Goal: Task Accomplishment & Management: Use online tool/utility

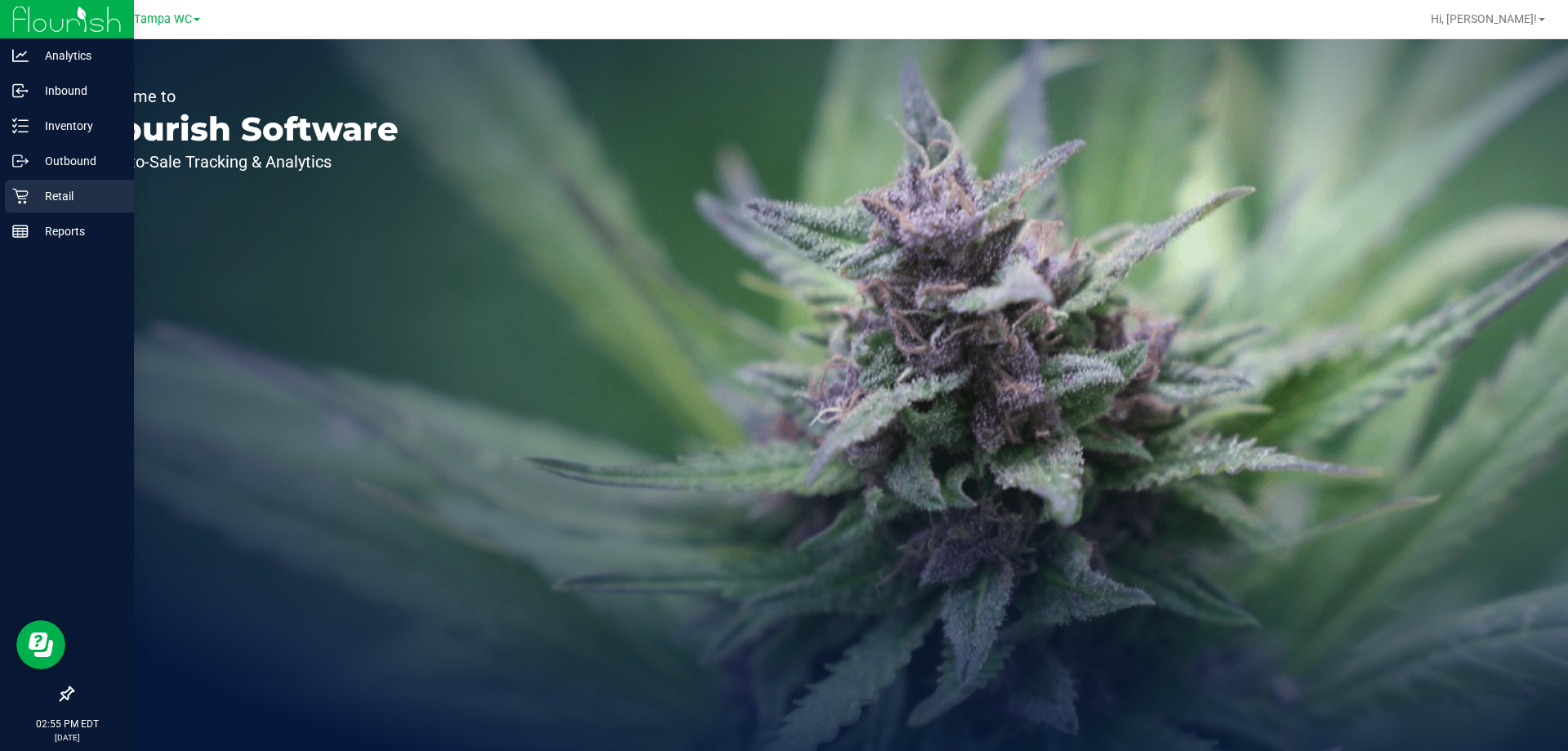
click at [17, 206] on div "Retail" at bounding box center [69, 196] width 129 height 32
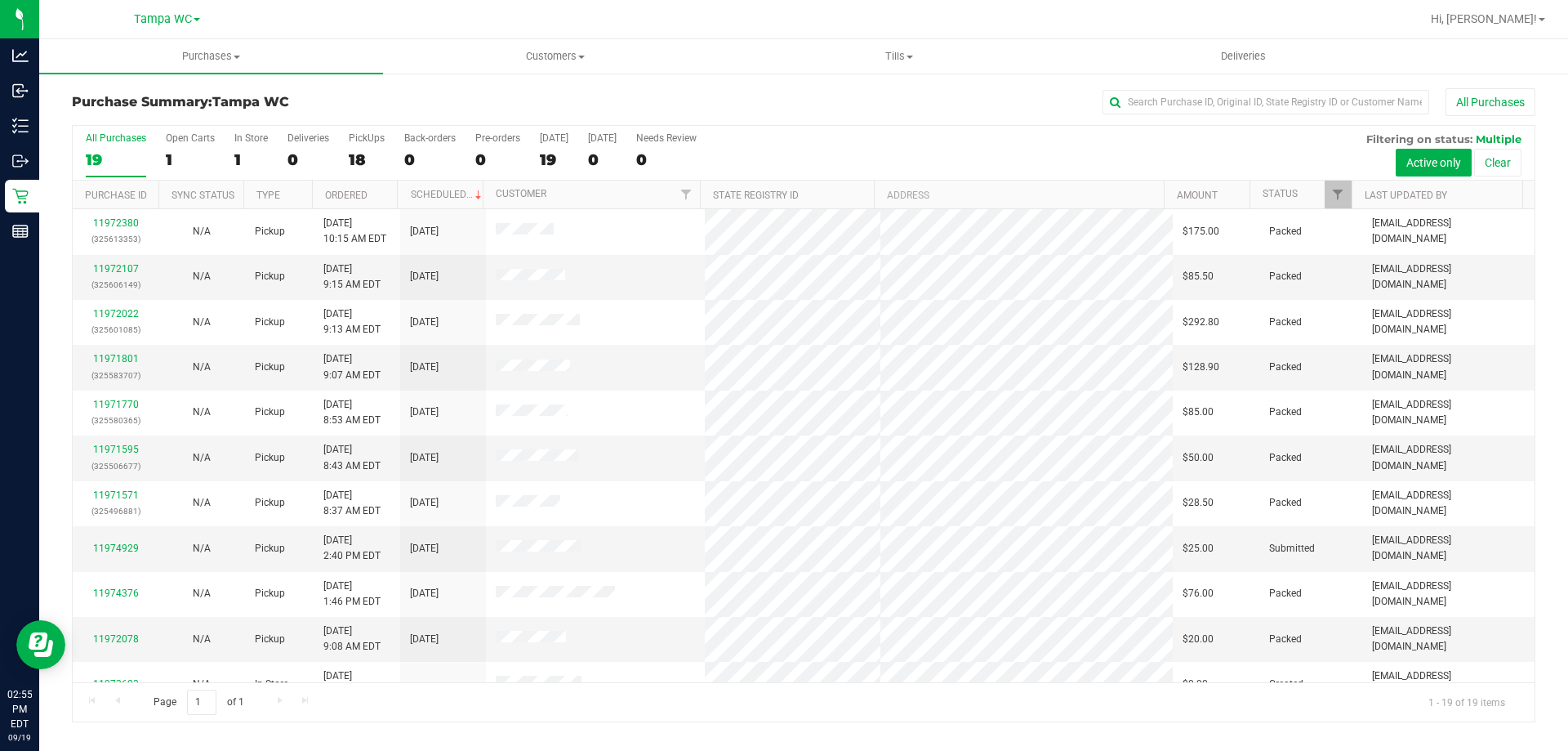
scroll to position [387, 0]
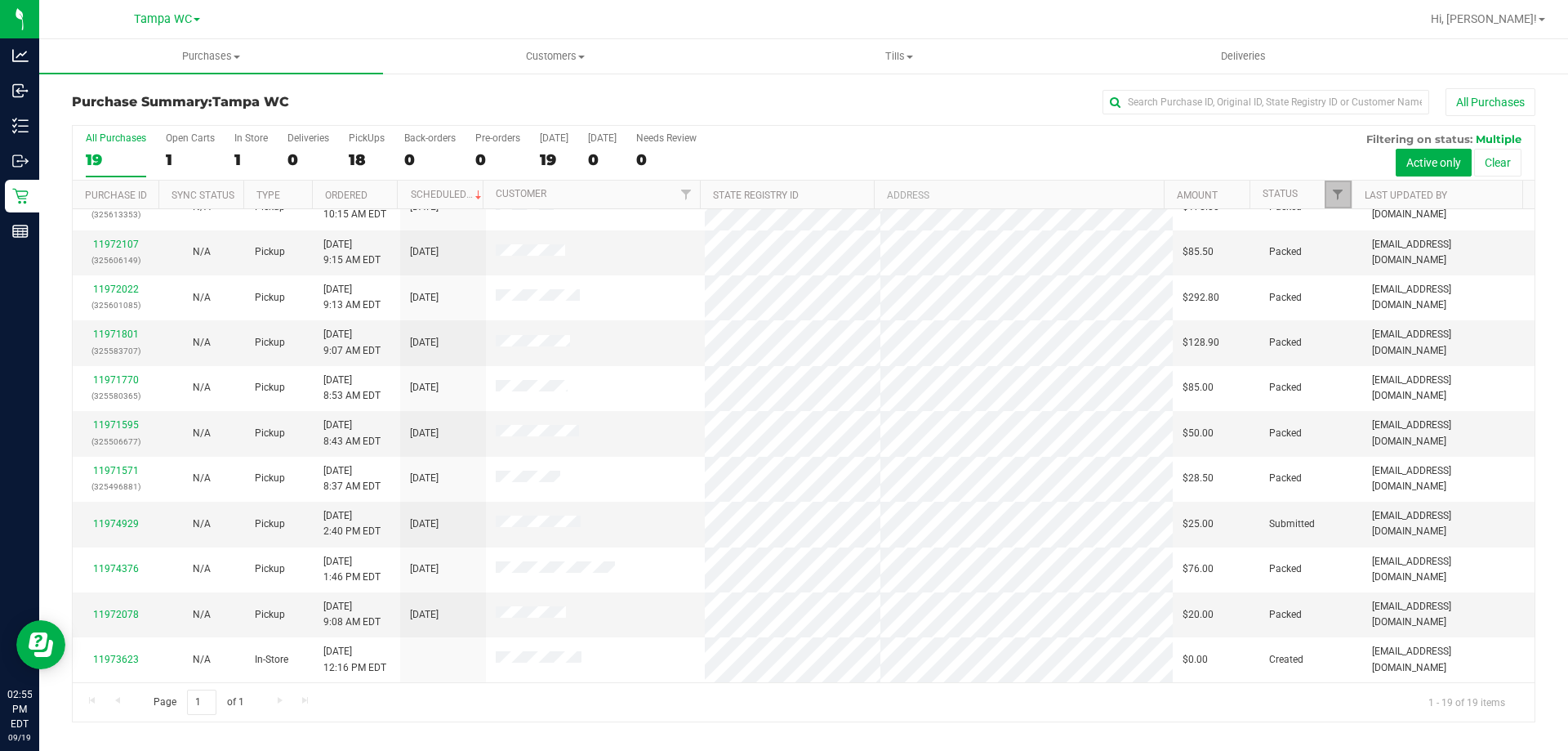
click at [1330, 188] on link "Filter" at bounding box center [1338, 194] width 27 height 28
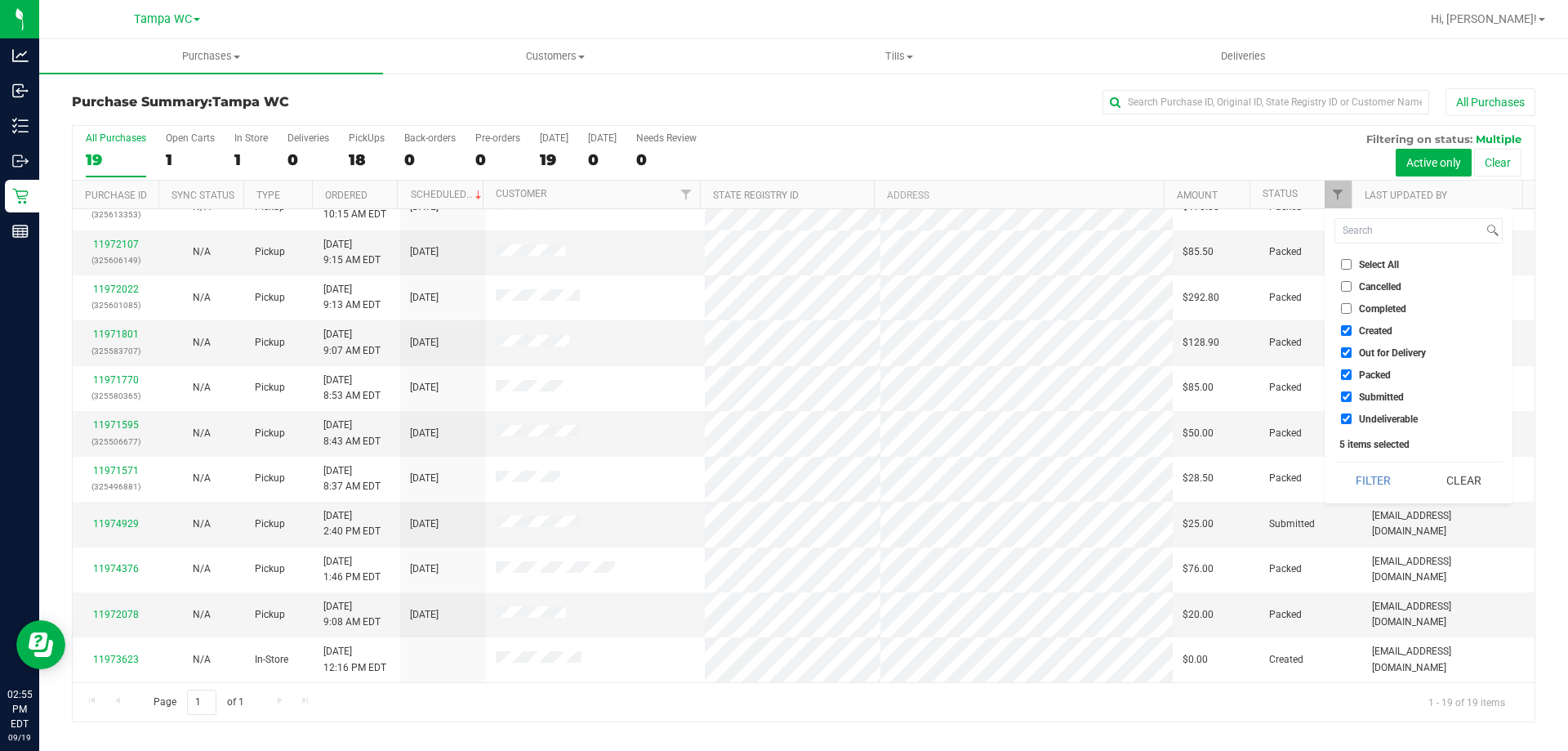
click at [1344, 422] on input "Undeliverable" at bounding box center [1347, 418] width 11 height 11
checkbox input "false"
click at [1346, 378] on input "Packed" at bounding box center [1347, 374] width 11 height 11
checkbox input "false"
click at [1348, 352] on input "Out for Delivery" at bounding box center [1347, 353] width 11 height 11
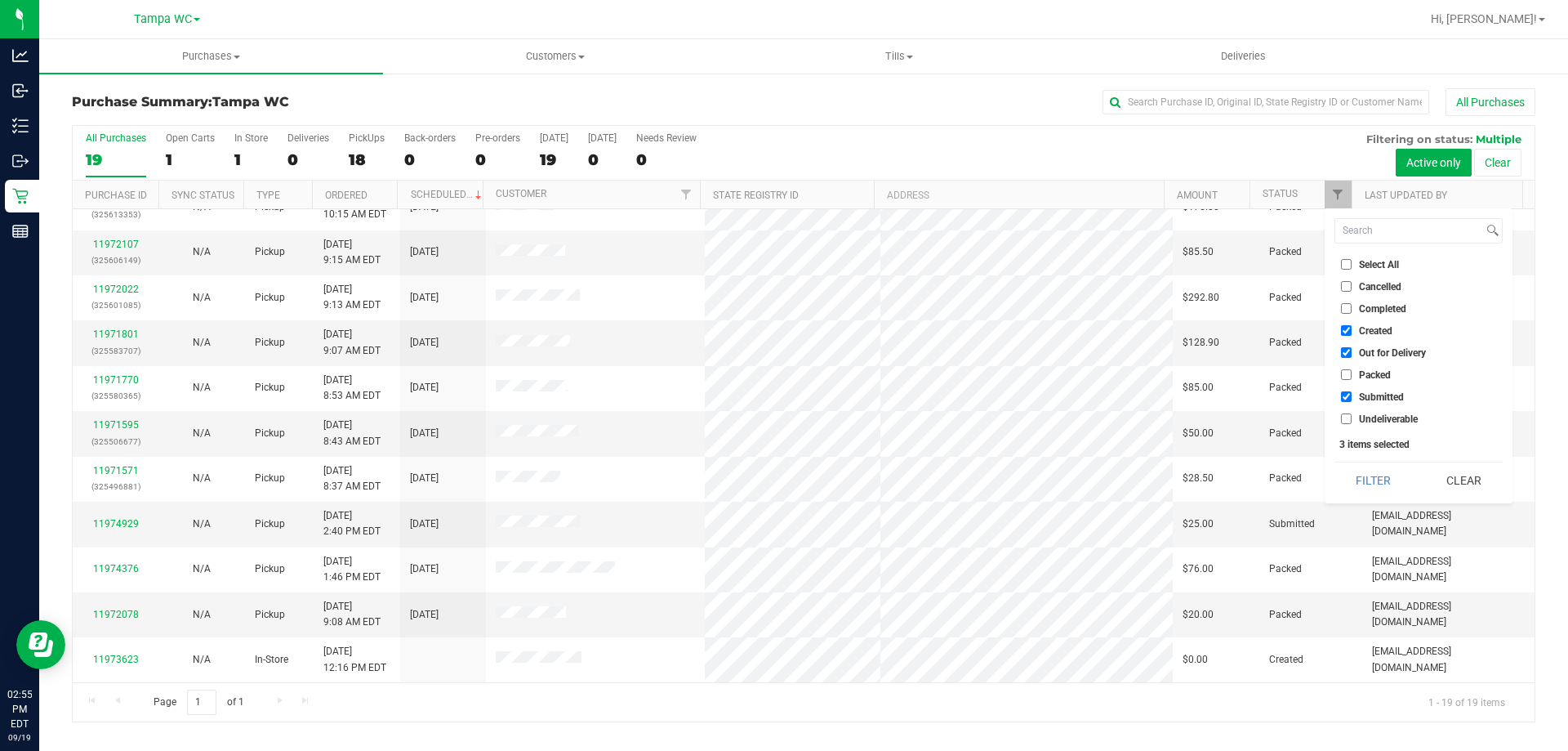
checkbox input "false"
click at [1351, 326] on input "Created" at bounding box center [1347, 331] width 11 height 11
checkbox input "false"
click at [1366, 481] on button "Filter" at bounding box center [1373, 481] width 78 height 36
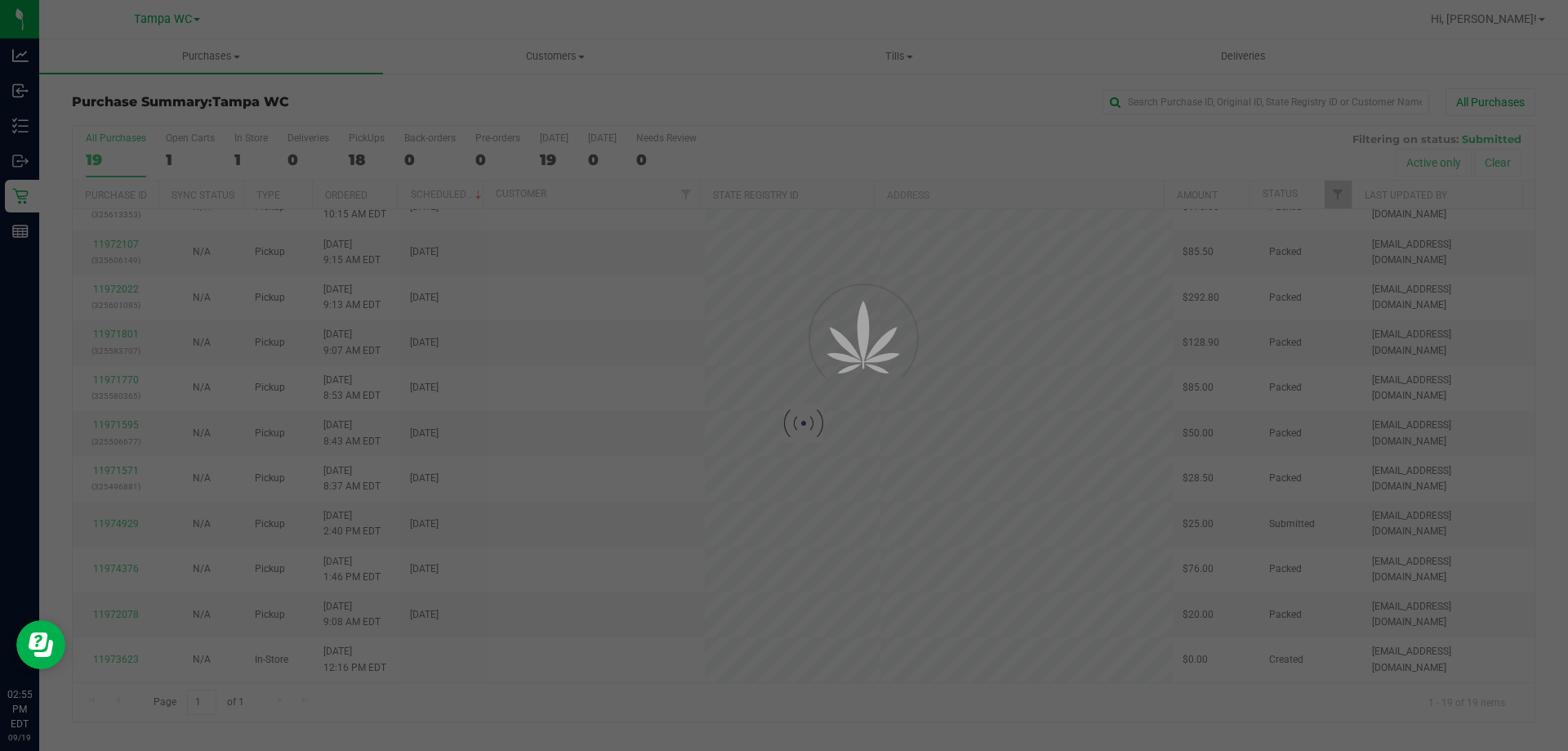
scroll to position [0, 0]
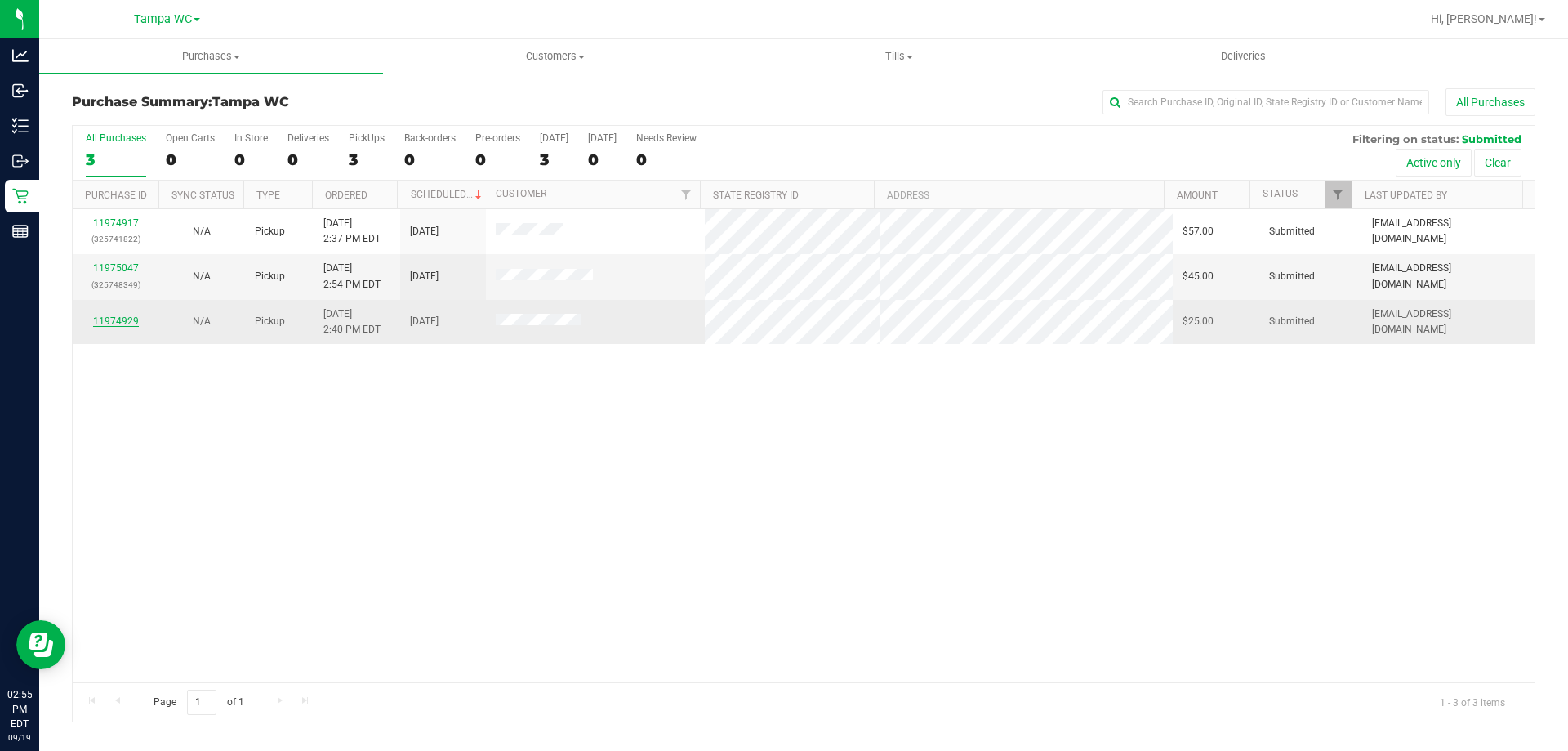
click at [130, 316] on link "11974929" at bounding box center [115, 321] width 46 height 12
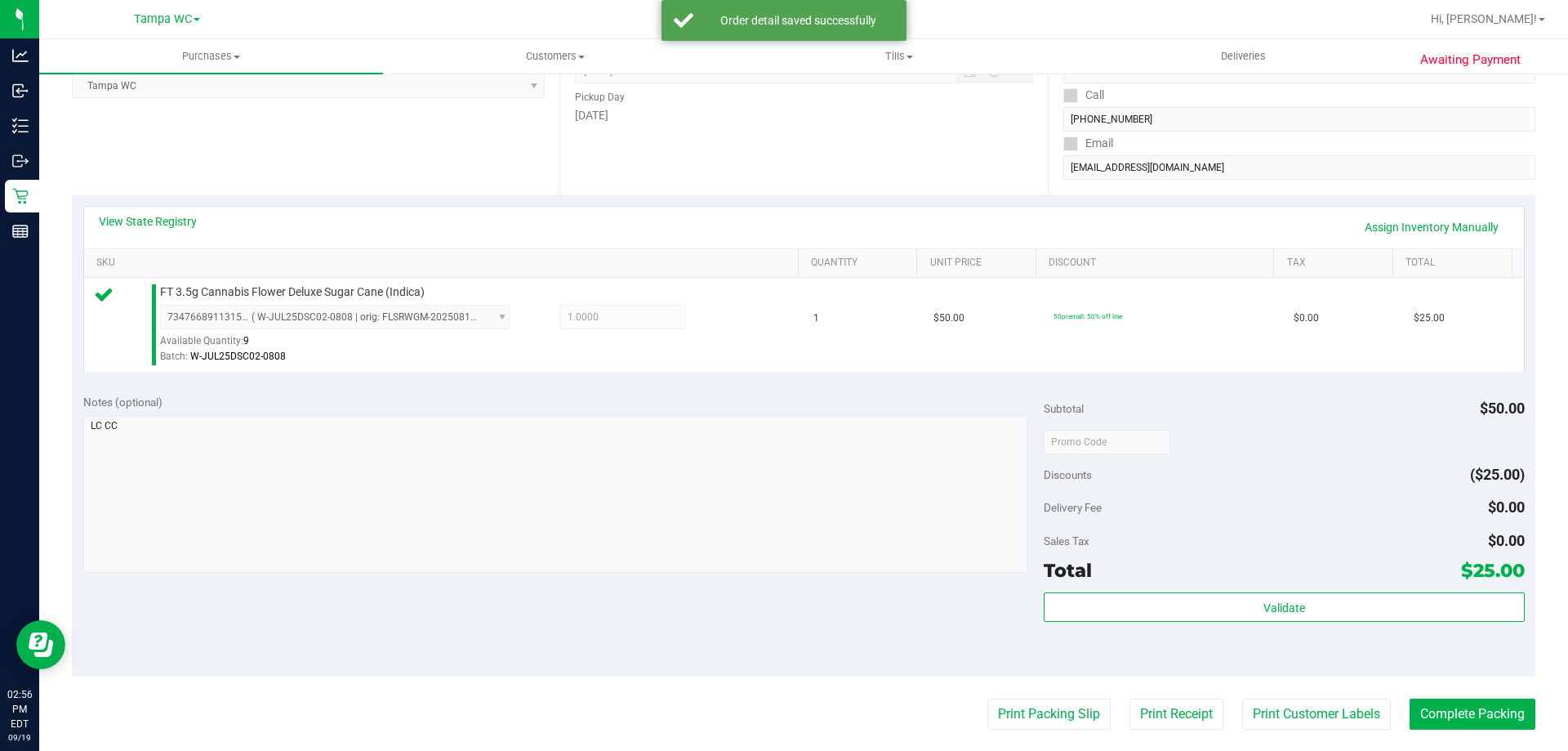
scroll to position [490, 0]
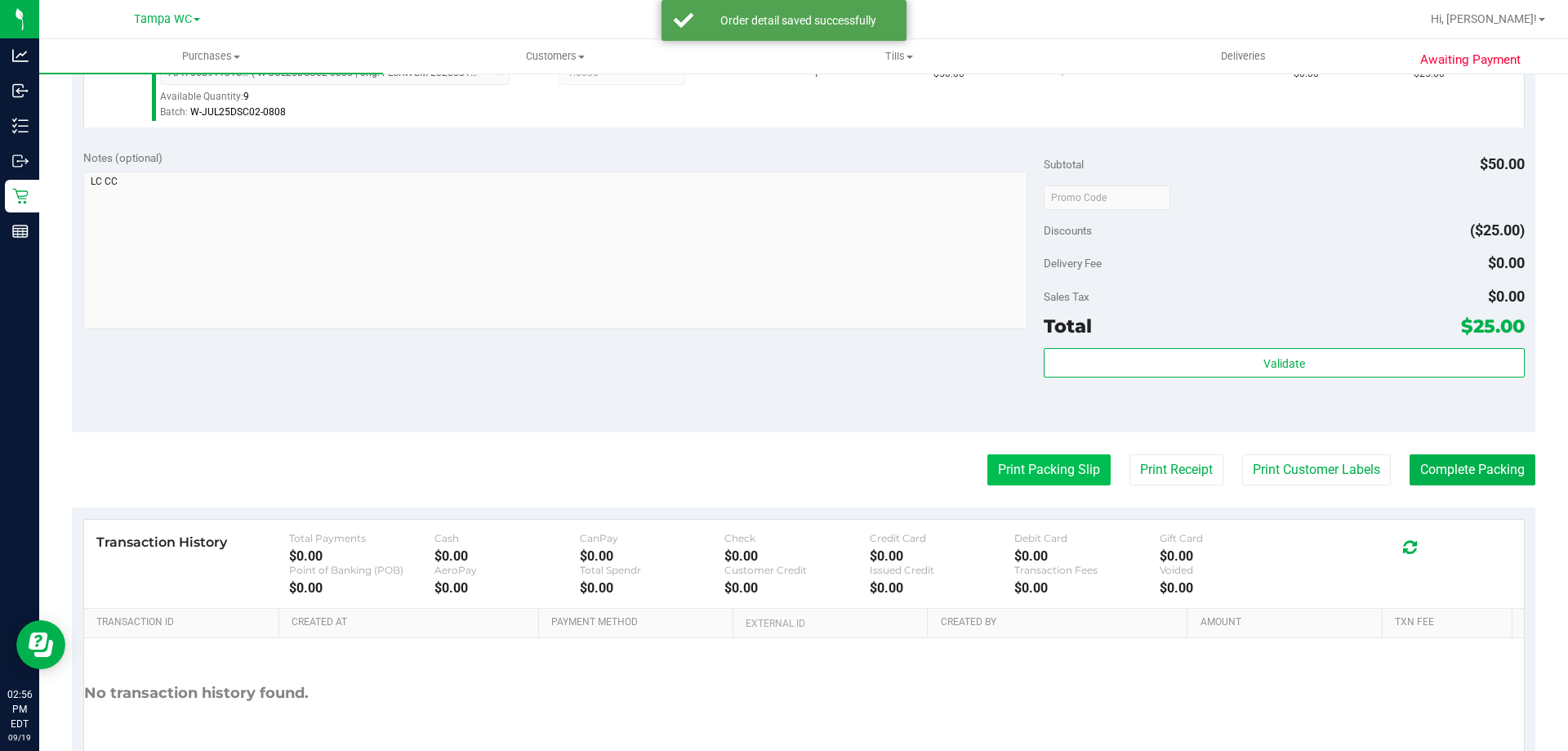
click at [1005, 478] on button "Print Packing Slip" at bounding box center [1049, 470] width 124 height 31
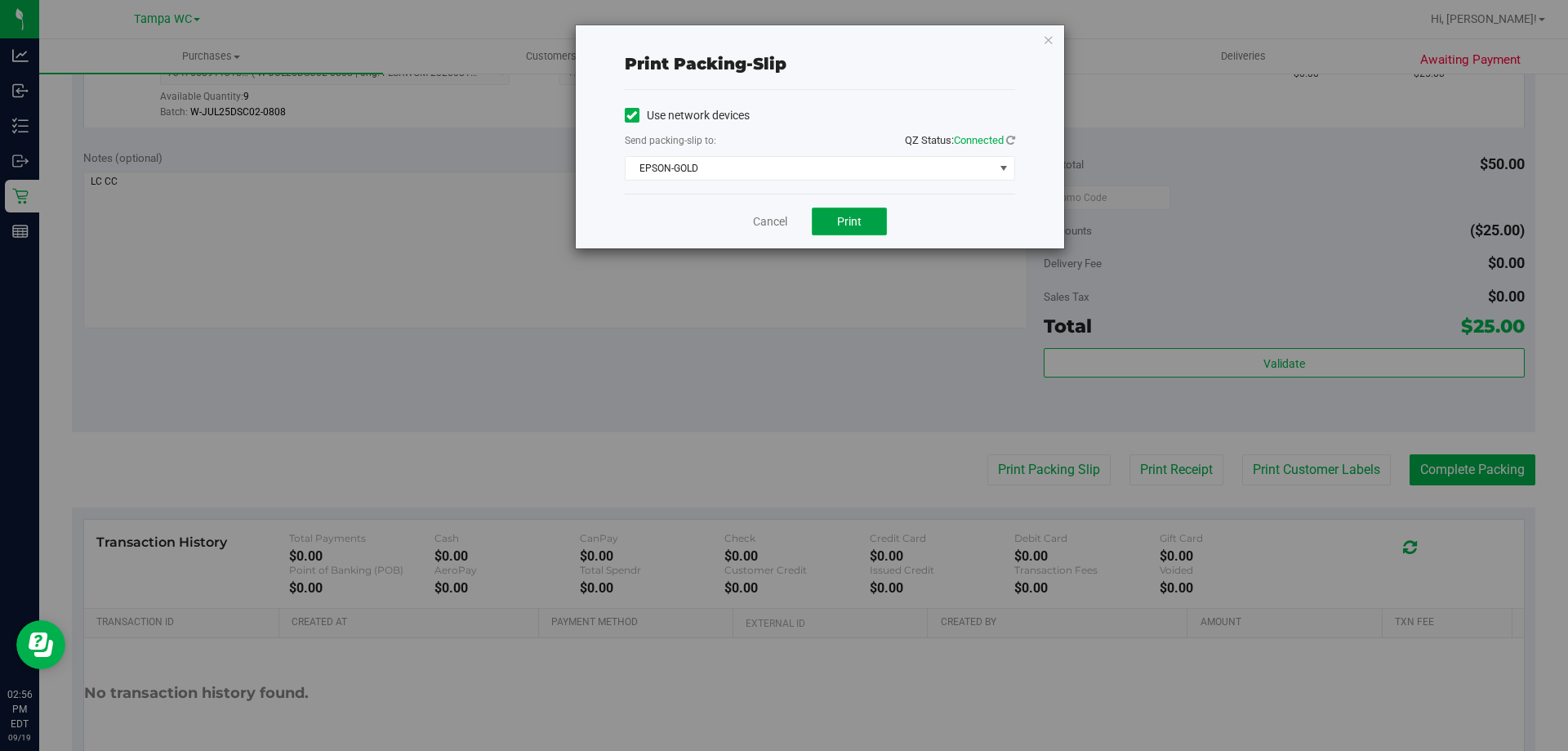
click at [855, 225] on span "Print" at bounding box center [849, 221] width 24 height 13
click at [764, 214] on link "Cancel" at bounding box center [770, 221] width 34 height 17
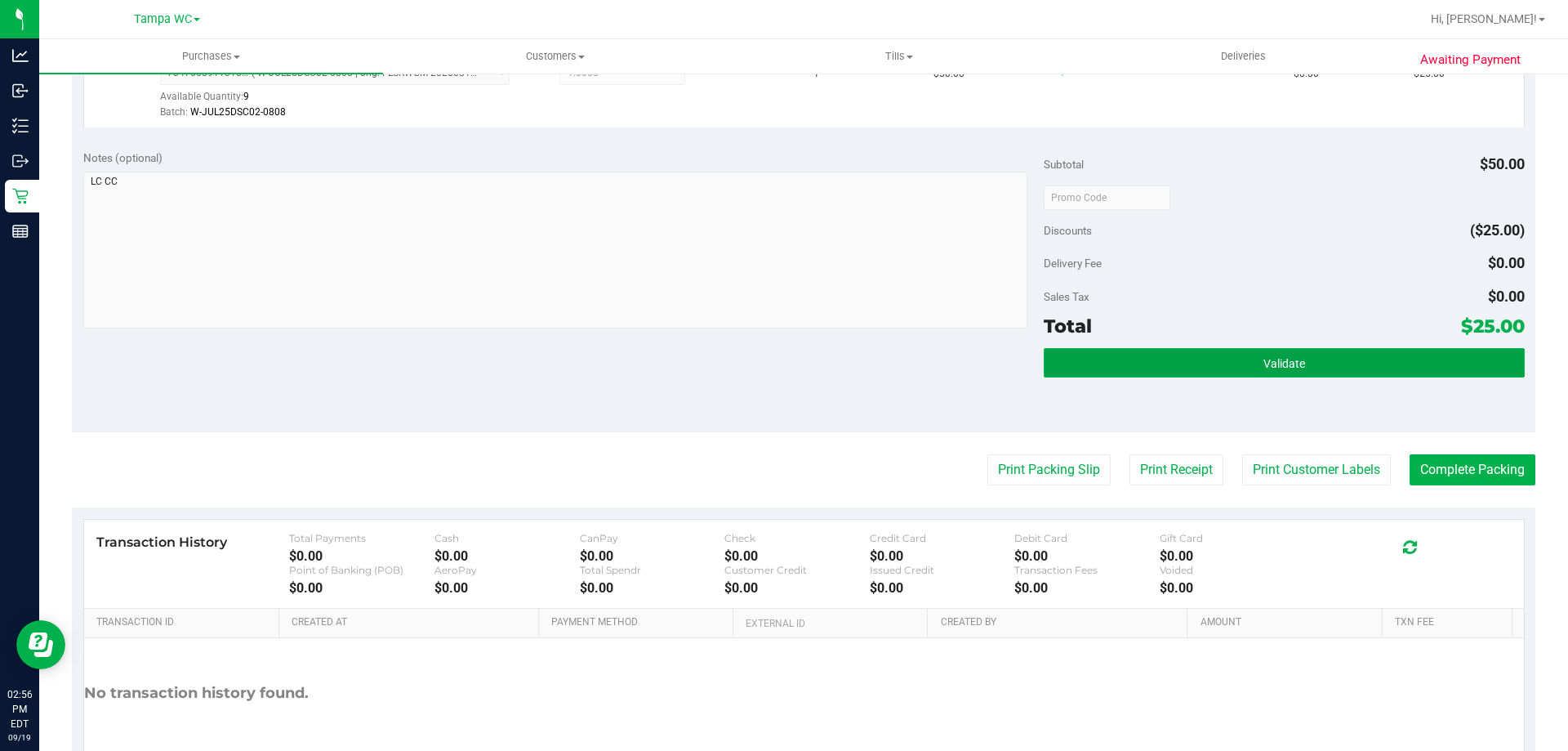
click at [1335, 361] on button "Validate" at bounding box center [1284, 362] width 481 height 30
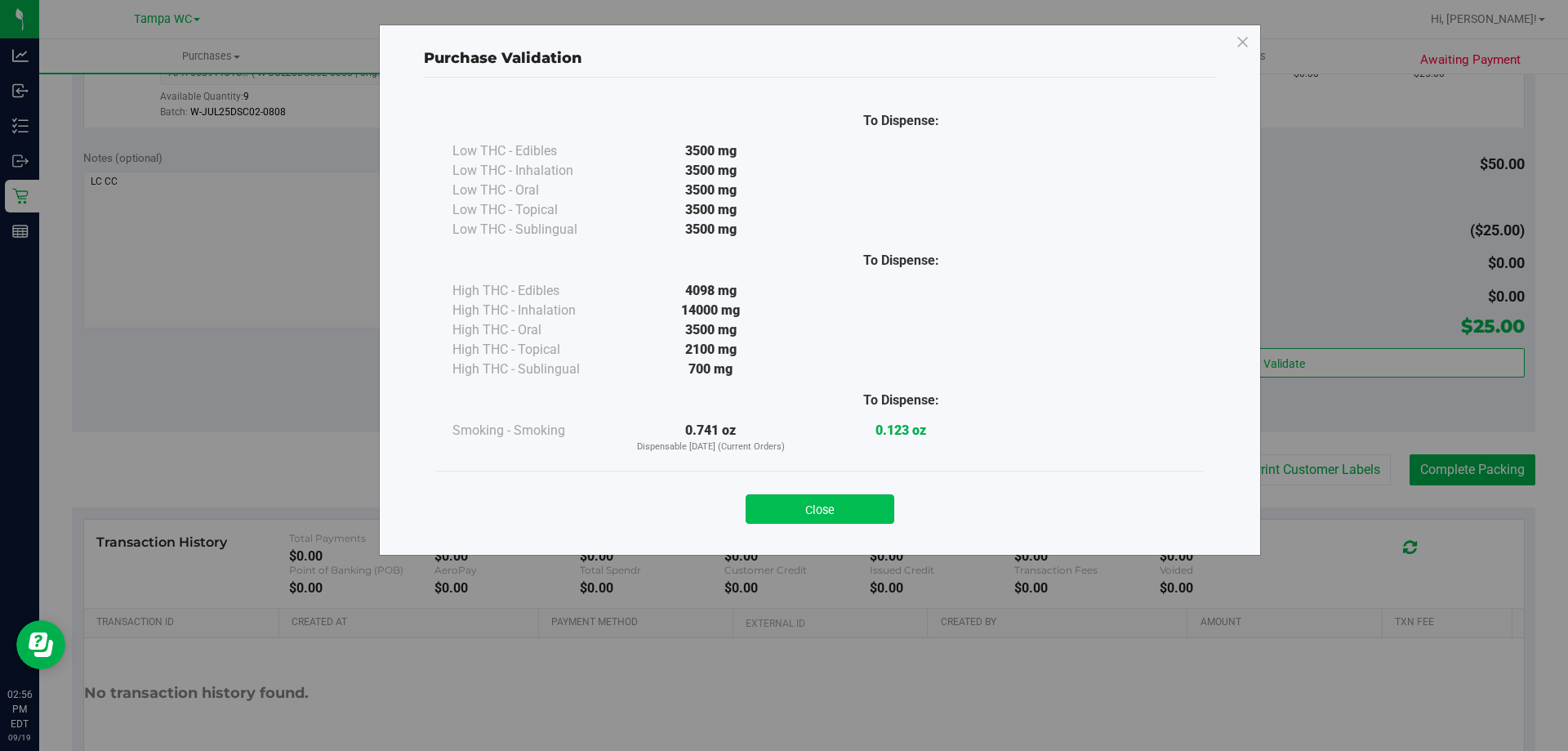
click at [851, 519] on button "Close" at bounding box center [820, 508] width 149 height 30
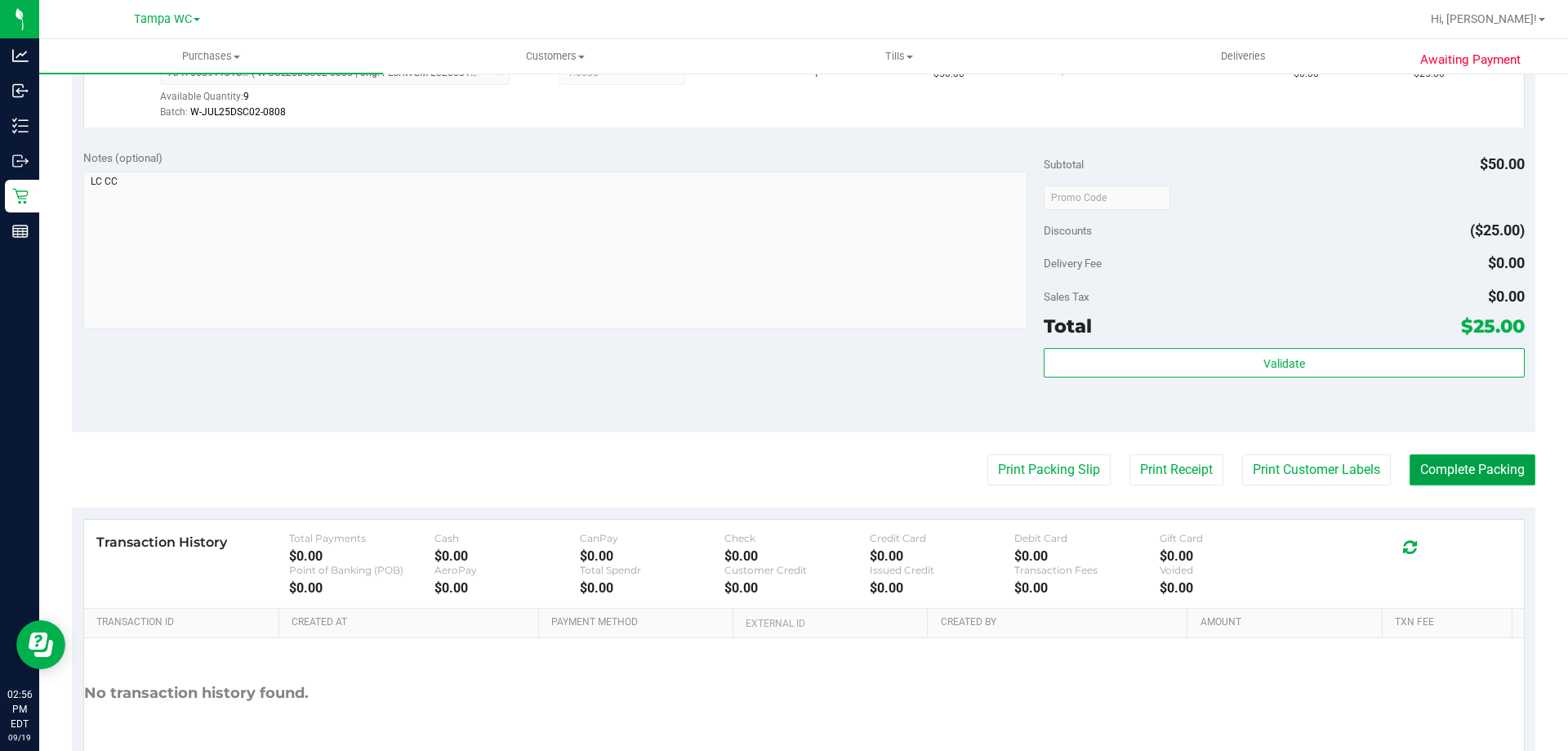
click at [1423, 459] on button "Complete Packing" at bounding box center [1473, 470] width 126 height 31
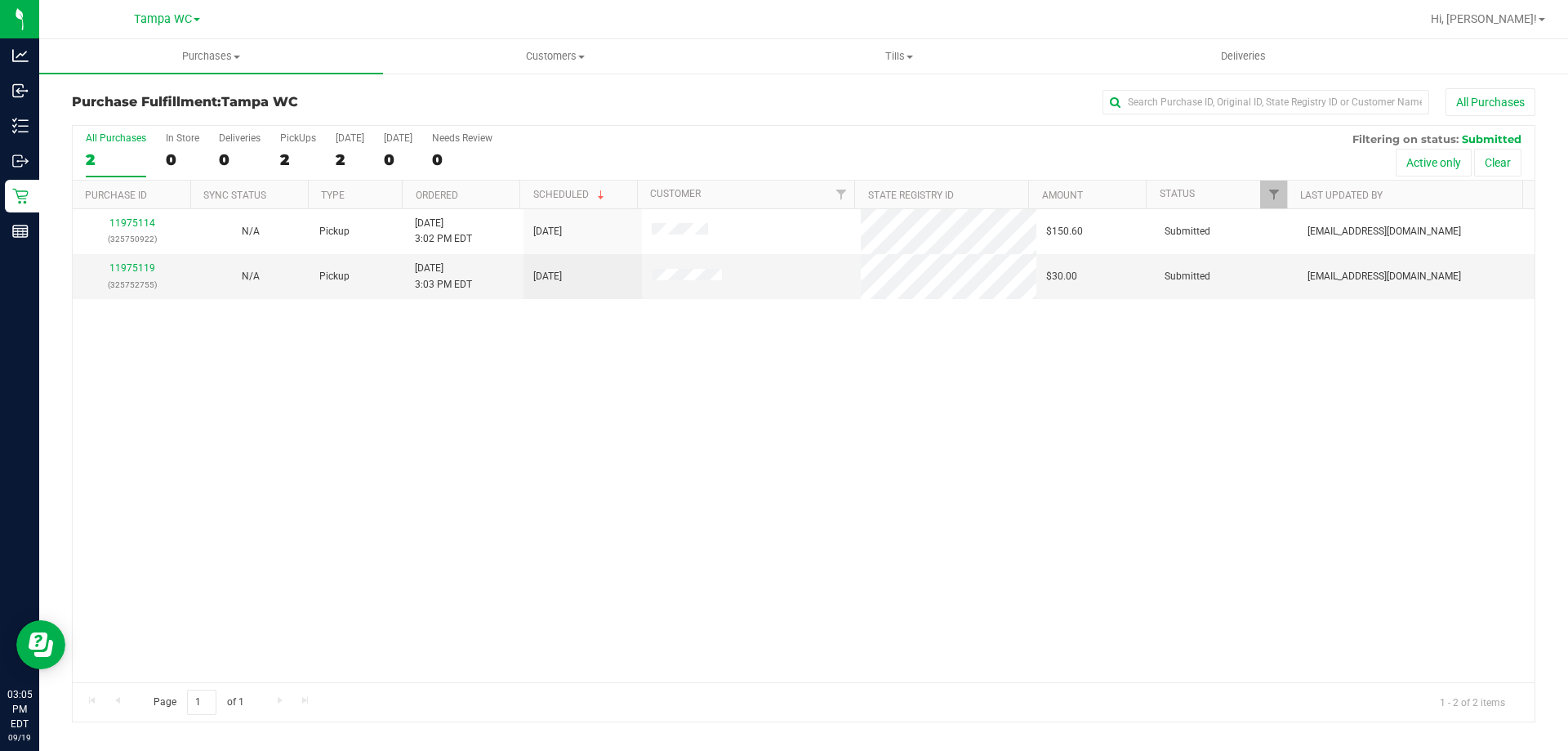
click at [541, 452] on div "11975114 (325750922) N/A Pickup [DATE] 3:02 PM EDT 9/19/2025 $150.60 Submitted …" at bounding box center [804, 445] width 1463 height 473
click at [125, 263] on link "11975119" at bounding box center [132, 268] width 46 height 12
